Goal: Task Accomplishment & Management: Use online tool/utility

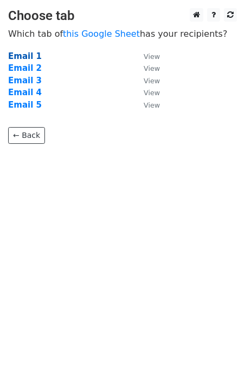
click at [22, 53] on strong "Email 1" at bounding box center [25, 56] width 34 height 10
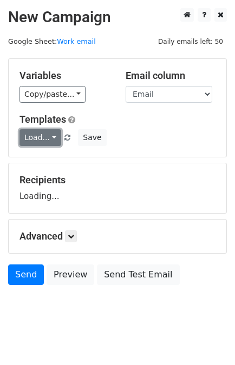
click at [37, 135] on link "Load..." at bounding box center [40, 137] width 42 height 17
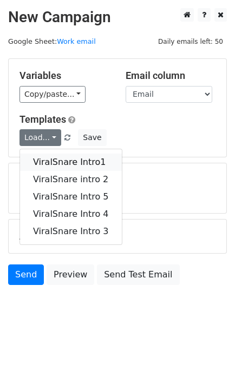
click at [51, 155] on link "ViralSnare Intro1" at bounding box center [71, 162] width 102 height 17
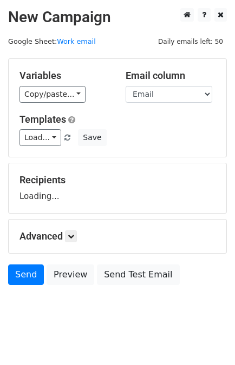
scroll to position [53, 0]
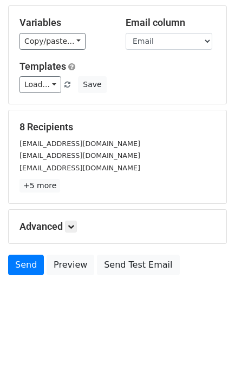
click at [139, 193] on div "8 Recipients Karimjasenherrera@gmail.com Lucy.darby98@gmail.com khai_c_wu@yahoo…" at bounding box center [118, 156] width 218 height 93
click at [19, 262] on link "Send" at bounding box center [26, 265] width 36 height 21
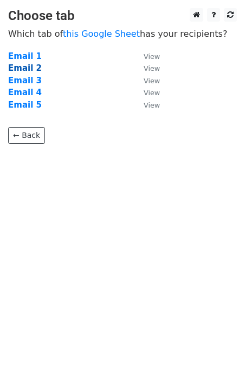
click at [30, 69] on strong "Email 2" at bounding box center [25, 68] width 34 height 10
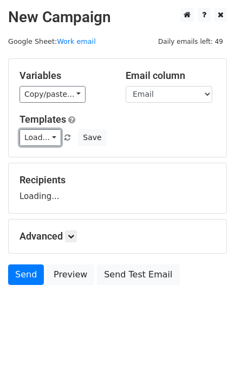
click at [32, 139] on link "Load..." at bounding box center [40, 137] width 42 height 17
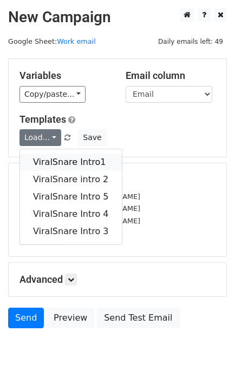
click at [62, 161] on link "ViralSnare Intro1" at bounding box center [71, 162] width 102 height 17
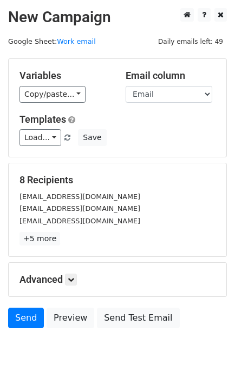
scroll to position [53, 0]
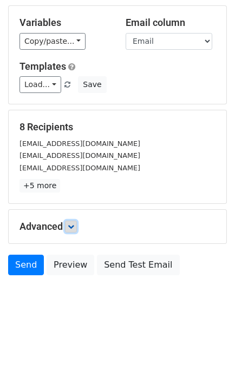
click at [70, 227] on icon at bounding box center [71, 227] width 6 height 6
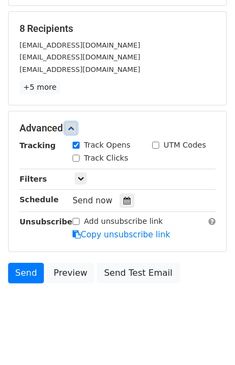
scroll to position [152, 0]
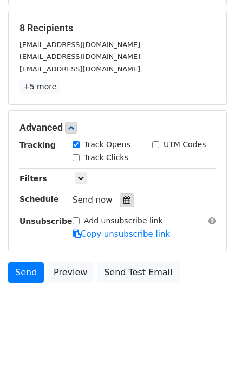
click at [123, 199] on icon at bounding box center [126, 201] width 7 height 8
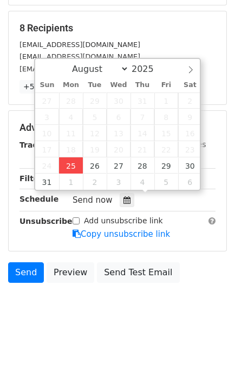
type input "2025-08-25 13:59"
type input "01"
type input "59"
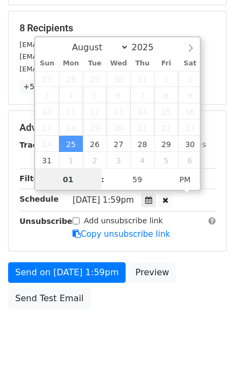
scroll to position [141, 0]
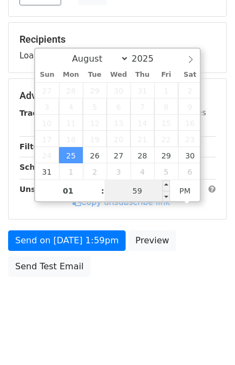
click at [139, 194] on input "59" at bounding box center [137, 191] width 66 height 22
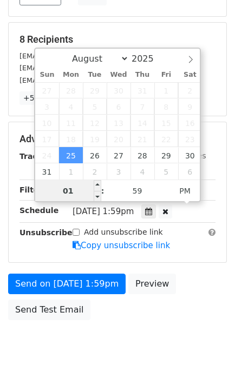
click at [67, 193] on input "01" at bounding box center [68, 191] width 66 height 22
type input "9"
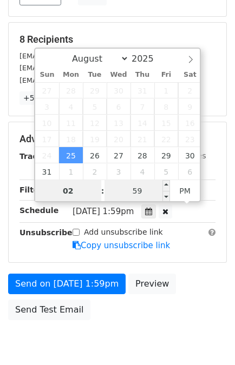
type input "02"
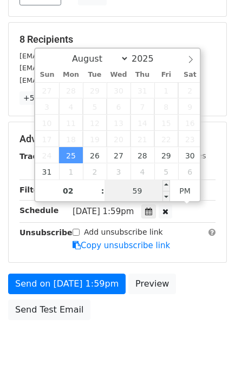
type input "2025-08-25 14:59"
click at [140, 190] on input "59" at bounding box center [137, 191] width 66 height 22
type input "10"
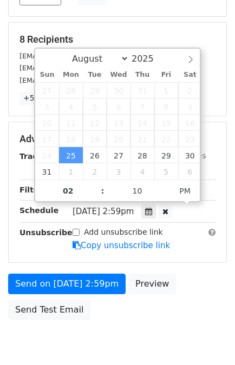
type input "2025-08-25 14:10"
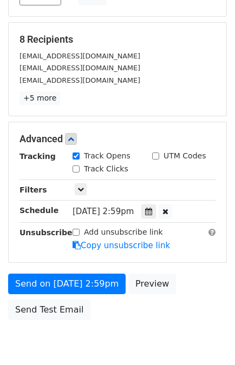
click at [191, 274] on div "Send on Aug 25 at 2:59pm Preview Send Test Email" at bounding box center [117, 300] width 235 height 52
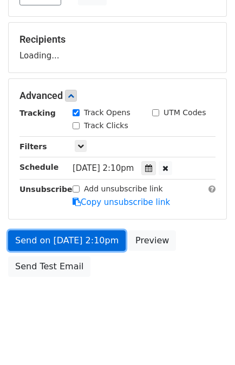
click at [64, 240] on link "Send on Aug 25 at 2:10pm" at bounding box center [66, 241] width 117 height 21
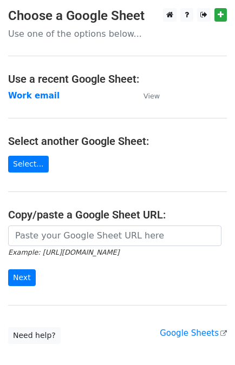
click at [26, 92] on strong "Work email" at bounding box center [33, 96] width 51 height 10
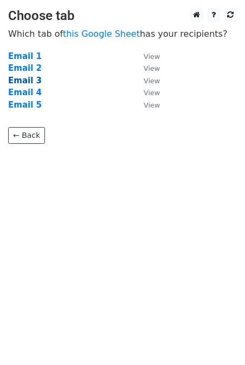
click at [28, 81] on strong "Email 3" at bounding box center [25, 81] width 34 height 10
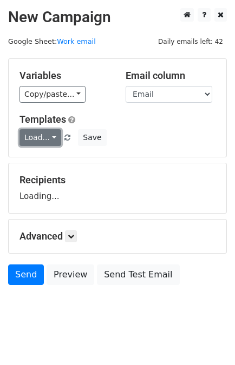
click at [31, 141] on link "Load..." at bounding box center [40, 137] width 42 height 17
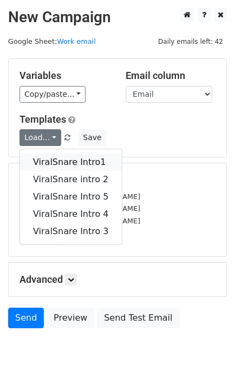
click at [82, 165] on link "ViralSnare Intro1" at bounding box center [71, 162] width 102 height 17
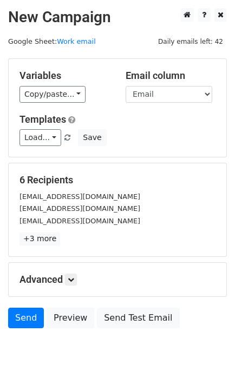
scroll to position [53, 0]
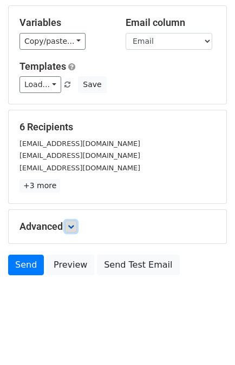
click at [73, 224] on icon at bounding box center [71, 227] width 6 height 6
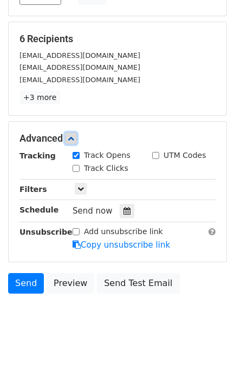
scroll to position [148, 0]
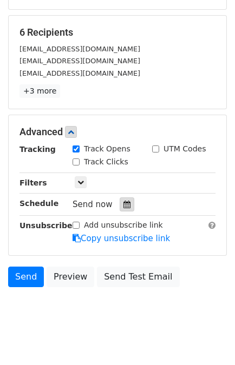
click at [125, 201] on div at bounding box center [127, 205] width 15 height 14
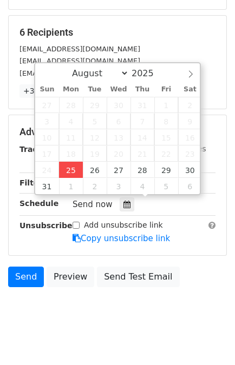
type input "2025-08-25 14:00"
type input "02"
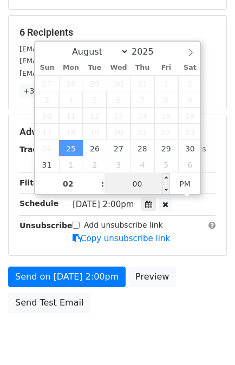
scroll to position [141, 0]
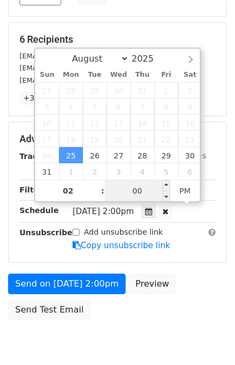
click at [134, 193] on input "00" at bounding box center [137, 191] width 66 height 22
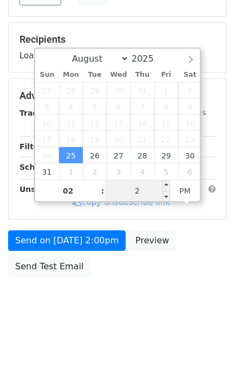
type input "20"
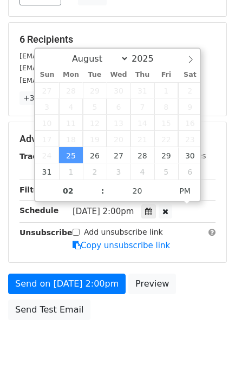
type input "2025-08-25 14:20"
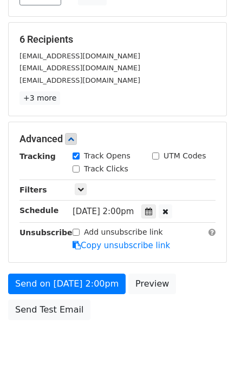
click at [198, 280] on div "Send on Aug 25 at 2:00pm Preview Send Test Email" at bounding box center [117, 300] width 235 height 52
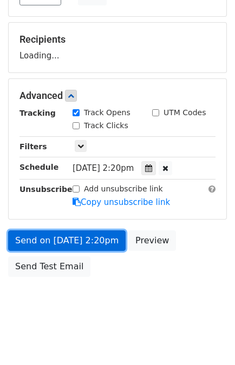
click at [75, 236] on link "Send on Aug 25 at 2:20pm" at bounding box center [66, 241] width 117 height 21
